Goal: Find specific page/section: Find specific page/section

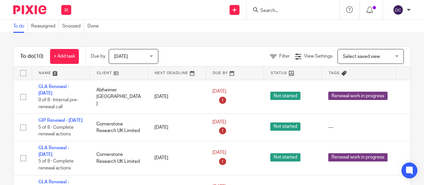
click at [271, 12] on input "Search" at bounding box center [290, 11] width 60 height 6
type input "kidney"
click button "submit" at bounding box center [0, 0] width 0 height 0
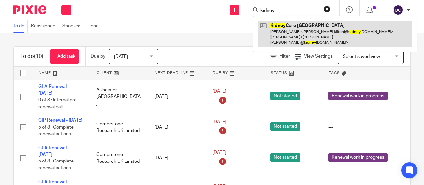
click at [293, 31] on link at bounding box center [336, 34] width 154 height 26
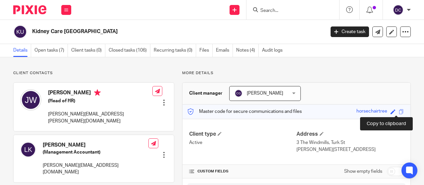
click at [399, 111] on span at bounding box center [401, 111] width 5 height 5
